Goal: Check status: Check status

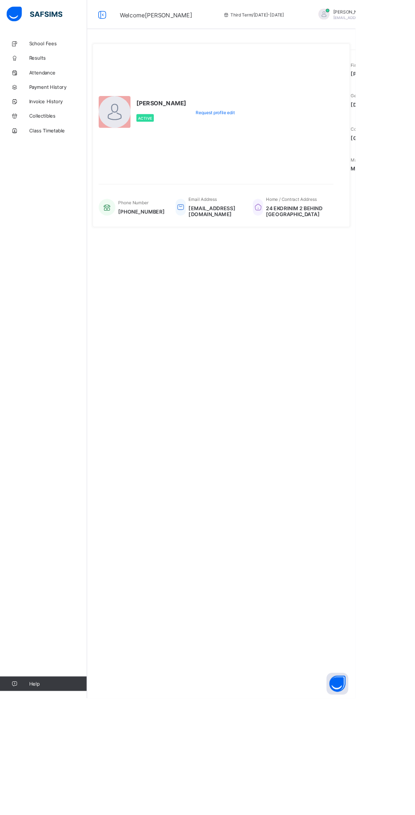
click at [49, 66] on span "Results" at bounding box center [68, 67] width 68 height 7
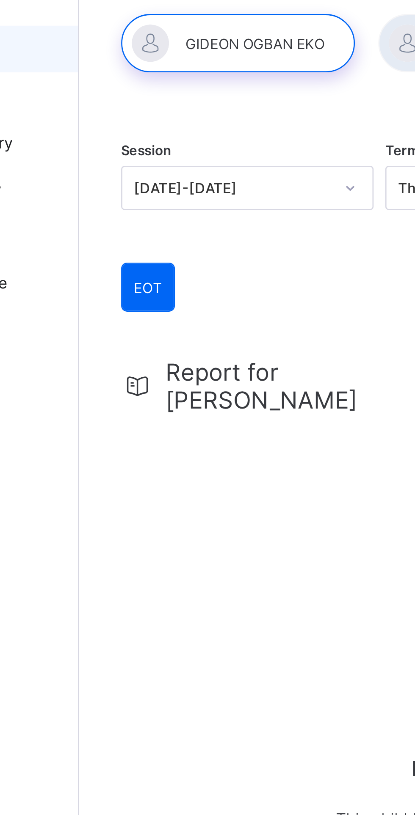
click at [169, 65] on div at bounding box center [159, 65] width 85 height 21
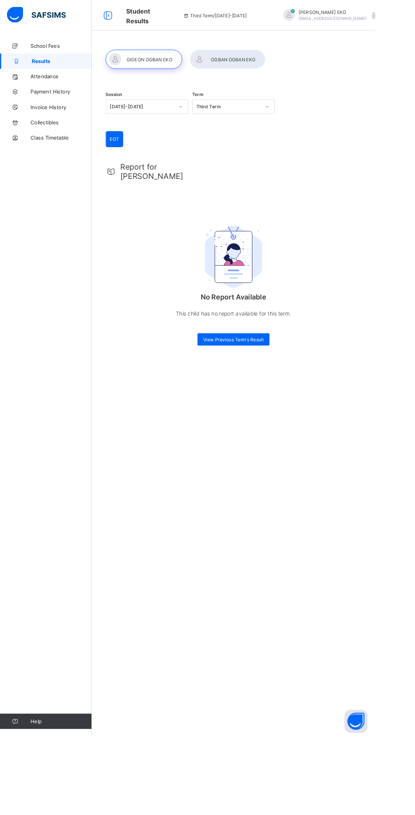
click at [157, 66] on div at bounding box center [159, 65] width 85 height 21
click at [198, 170] on div "EOT EOT Report for GIDEON No Report Available This child has no report availabl…" at bounding box center [258, 266] width 283 height 242
click at [268, 372] on div "View Previous Term's Result" at bounding box center [258, 376] width 80 height 14
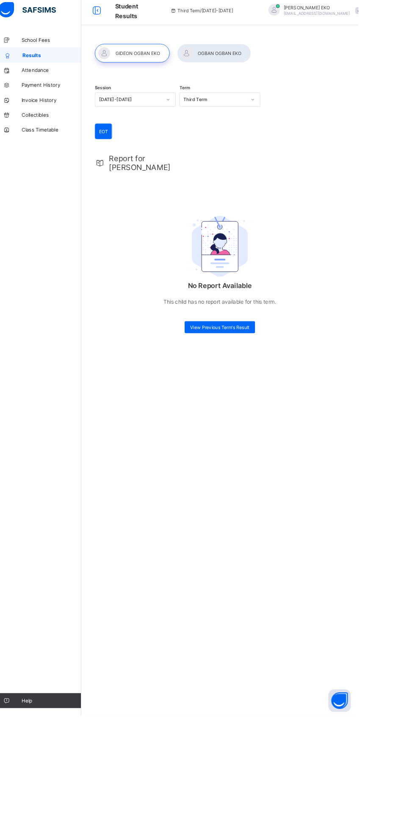
click at [256, 373] on span "View Previous Term's Result" at bounding box center [258, 376] width 67 height 6
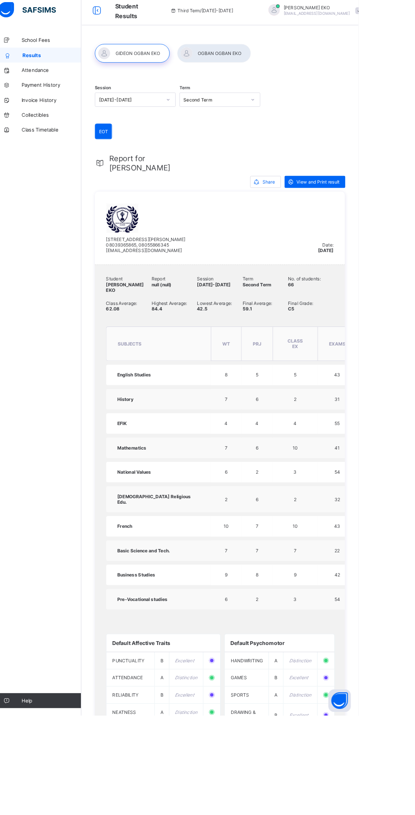
click at [362, 208] on span "View and Print result" at bounding box center [369, 211] width 49 height 6
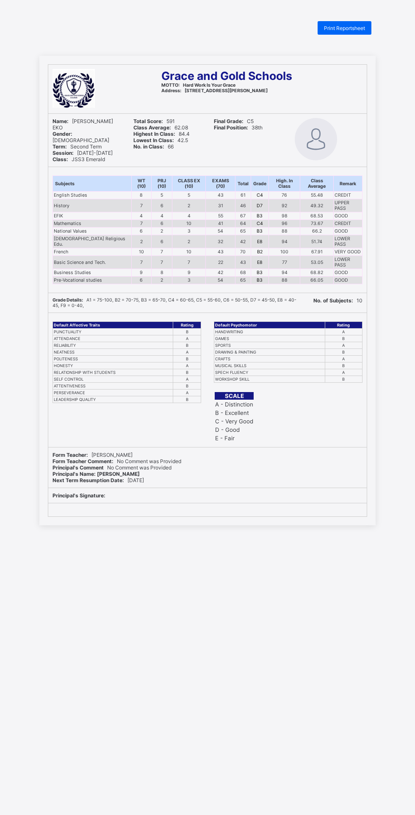
click at [350, 26] on span "Print Reportsheet" at bounding box center [344, 28] width 41 height 6
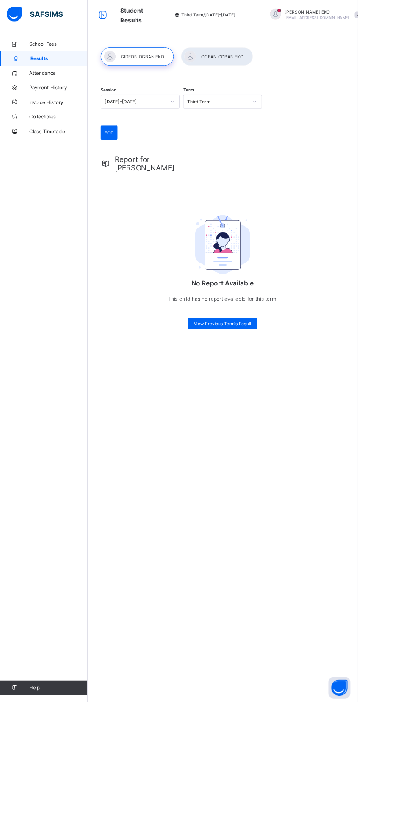
click at [257, 66] on div at bounding box center [251, 65] width 83 height 21
